Goal: Information Seeking & Learning: Learn about a topic

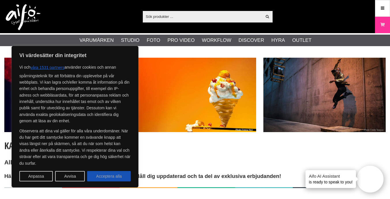
click at [111, 176] on button "Acceptera alla" at bounding box center [109, 176] width 44 height 10
checkbox input "true"
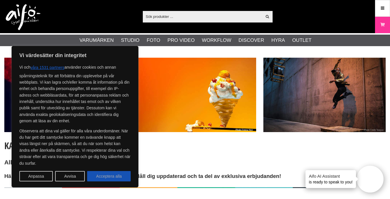
checkbox input "true"
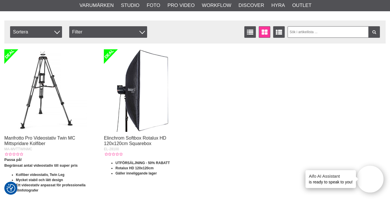
scroll to position [182, 0]
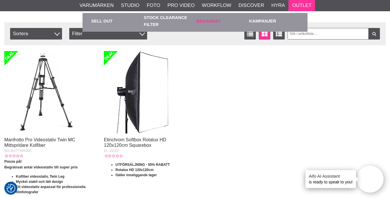
click at [214, 17] on link "Begagnat" at bounding box center [221, 21] width 50 height 16
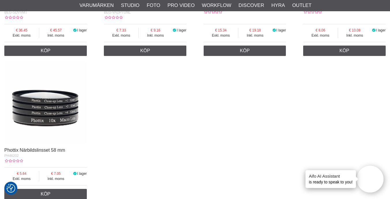
scroll to position [1029, 0]
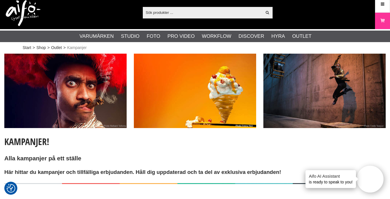
scroll to position [8, 0]
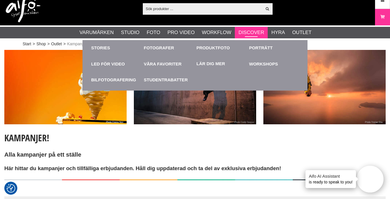
click at [252, 32] on link "Discover" at bounding box center [252, 33] width 26 height 8
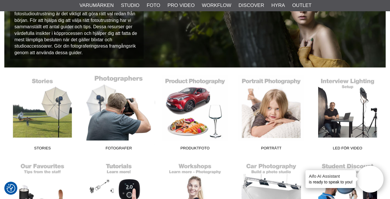
scroll to position [98, 0]
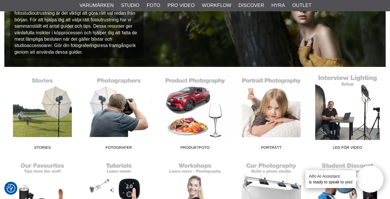
click at [350, 104] on link "LED för video" at bounding box center [348, 113] width 76 height 78
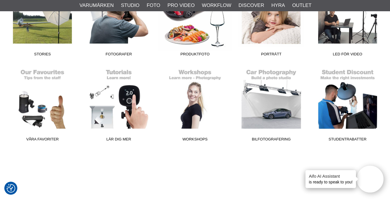
scroll to position [192, 0]
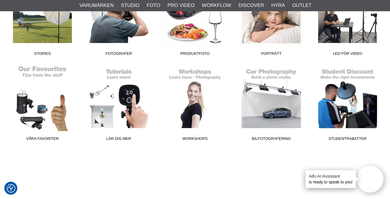
click at [45, 103] on link "Våra favoriter" at bounding box center [42, 104] width 76 height 78
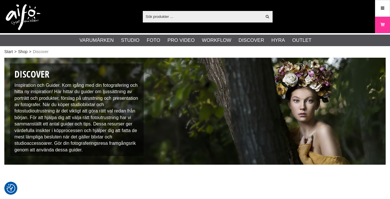
scroll to position [192, 0]
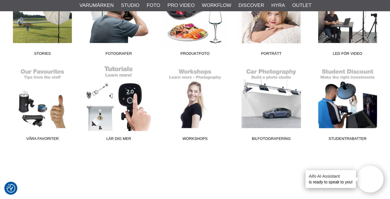
click at [118, 114] on link "Lär dig mer" at bounding box center [118, 104] width 76 height 78
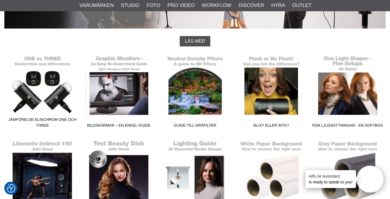
scroll to position [134, 0]
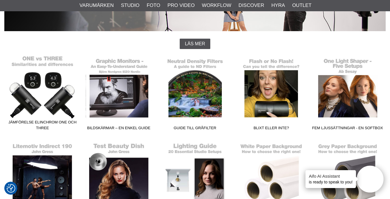
click at [70, 75] on link "Jämförelse Elinchrom ONE och THREE" at bounding box center [42, 94] width 76 height 78
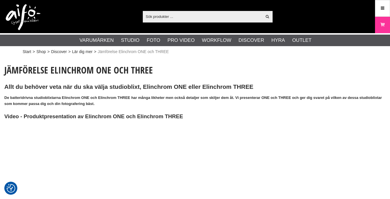
checkbox input "true"
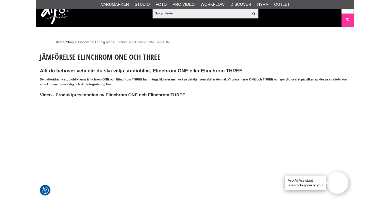
scroll to position [134, 0]
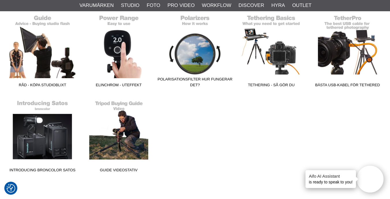
scroll to position [1021, 0]
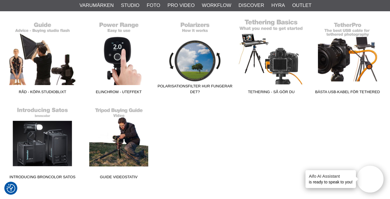
click at [281, 61] on link "Tethering - Så gör du" at bounding box center [271, 58] width 76 height 78
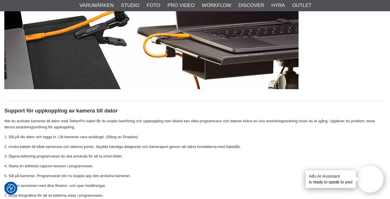
scroll to position [1662, 0]
